Goal: Information Seeking & Learning: Learn about a topic

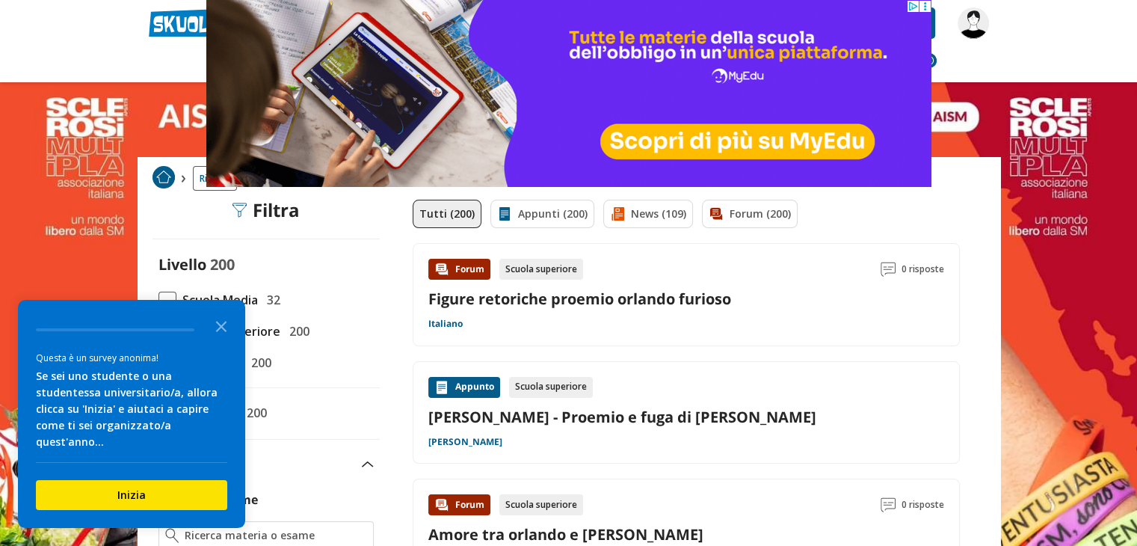
click at [170, 327] on div "Questa è un survey anonima! Se sei uno studente o una studentessa universitario…" at bounding box center [131, 414] width 227 height 228
click at [218, 334] on icon "Close the survey" at bounding box center [221, 325] width 30 height 30
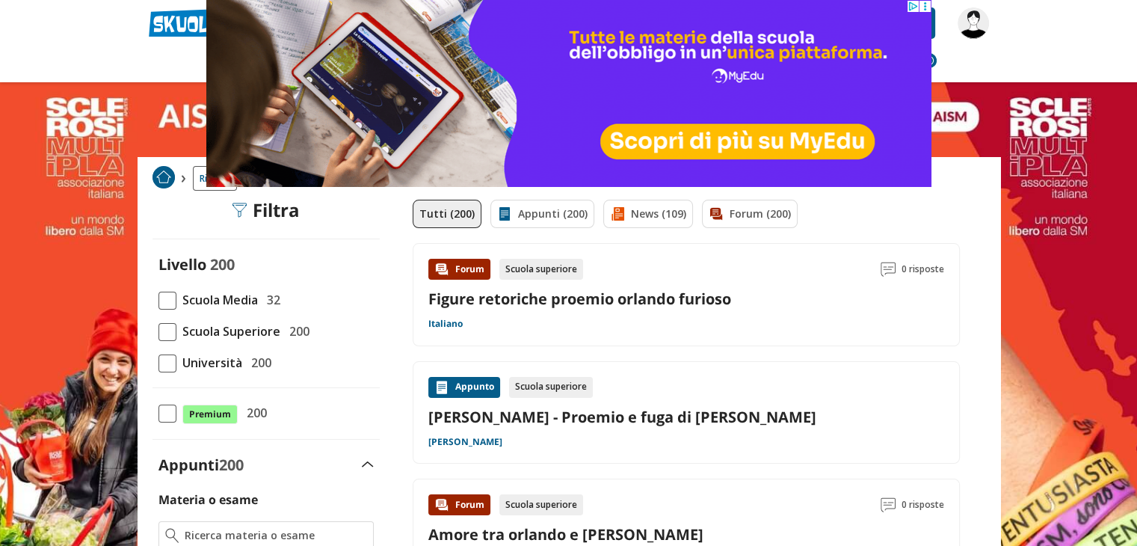
click at [172, 333] on span at bounding box center [167, 332] width 18 height 18
click at [158, 331] on input "Scuola Superiore 200" at bounding box center [158, 331] width 0 height 0
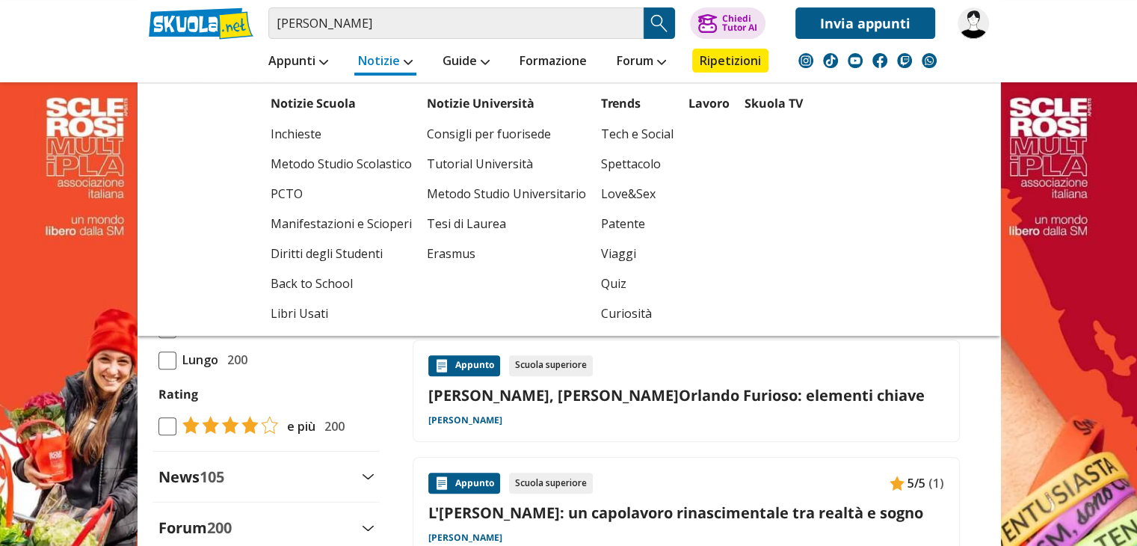
scroll to position [374, 0]
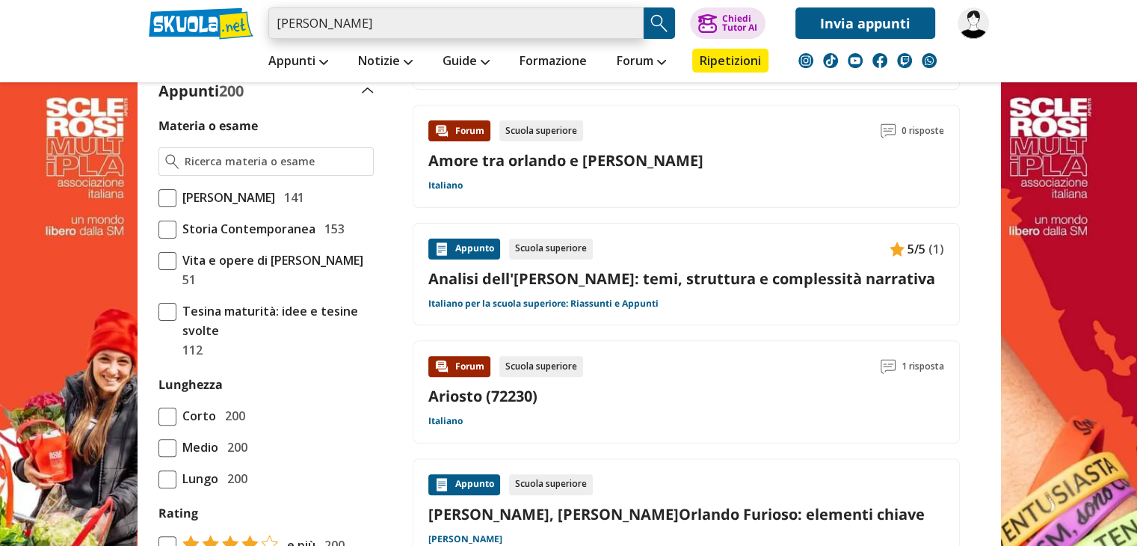
drag, startPoint x: 401, startPoint y: 29, endPoint x: 119, endPoint y: 16, distance: 282.8
click at [119, 16] on header "orlando furioso Trova un tutor esperto su questo argomento Chiedi Tutor AI" at bounding box center [568, 41] width 1137 height 82
paste input "L'Orlando Furioso: intrecci epici e amori contrastati nel poema di Ariost"
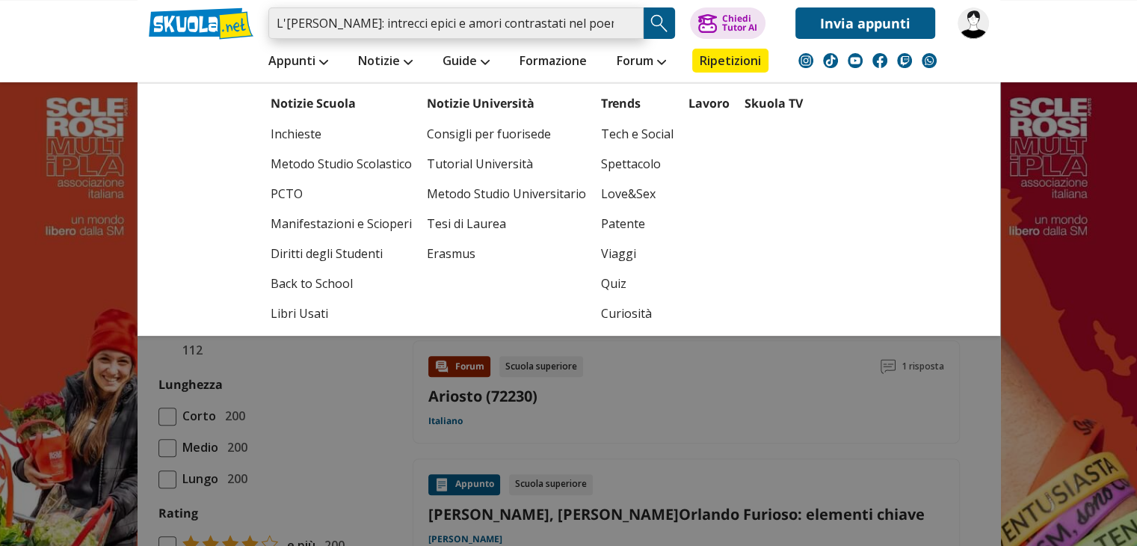
scroll to position [0, 64]
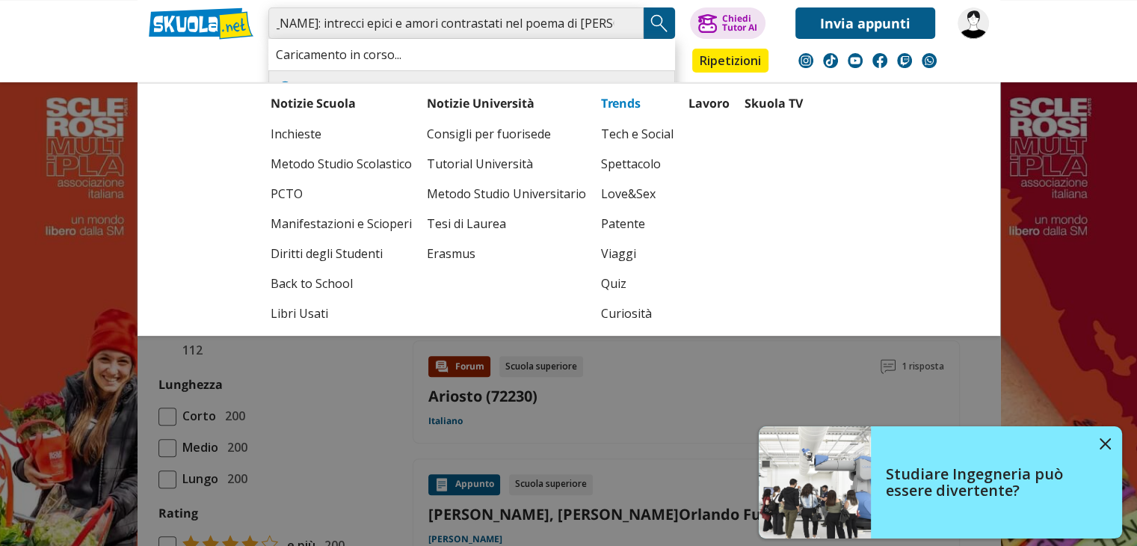
type input "L'[PERSON_NAME]: intrecci epici e amori contrastati nel poema di [PERSON_NAME]"
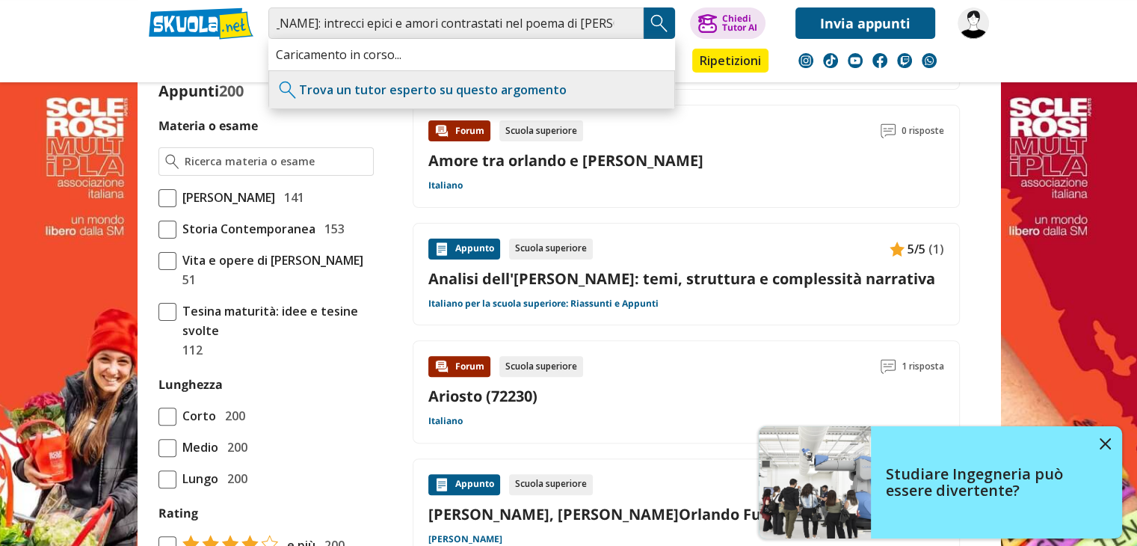
scroll to position [0, 0]
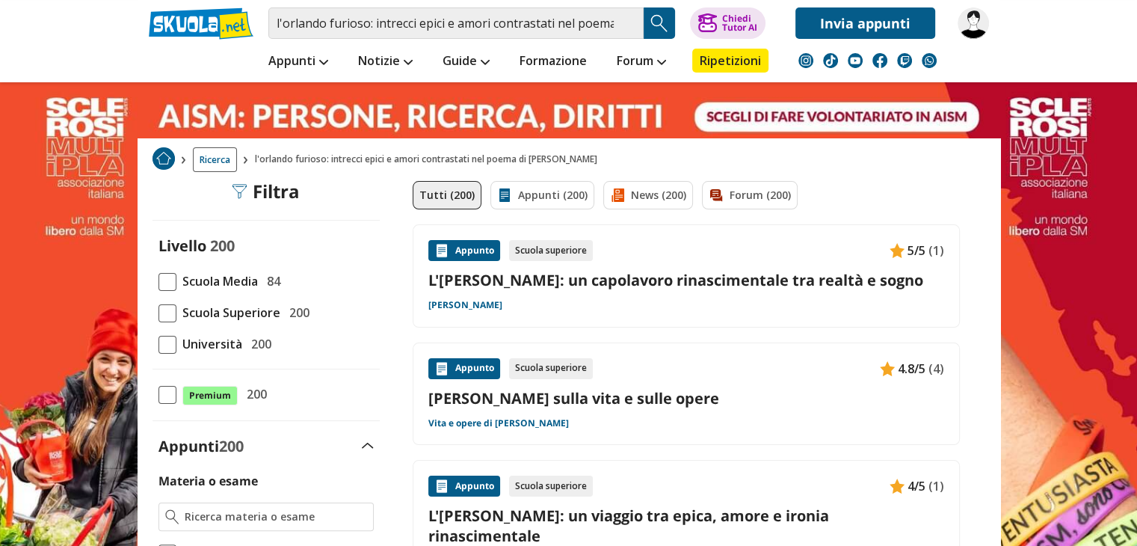
scroll to position [224, 0]
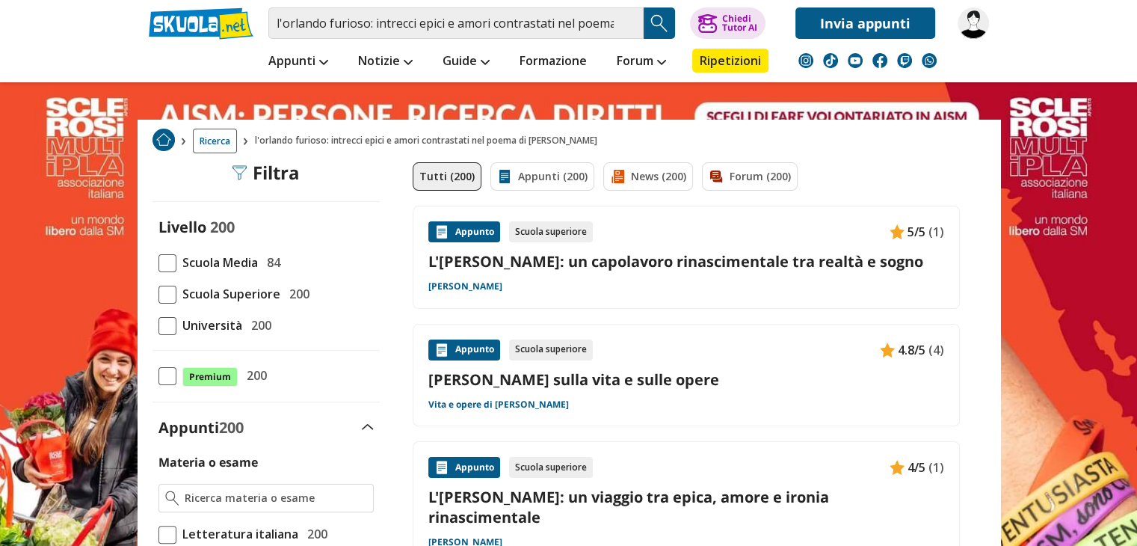
click at [676, 256] on link "L'[PERSON_NAME]: un capolavoro rinascimentale tra realtà e sogno" at bounding box center [686, 261] width 516 height 20
